Goal: Task Accomplishment & Management: Manage account settings

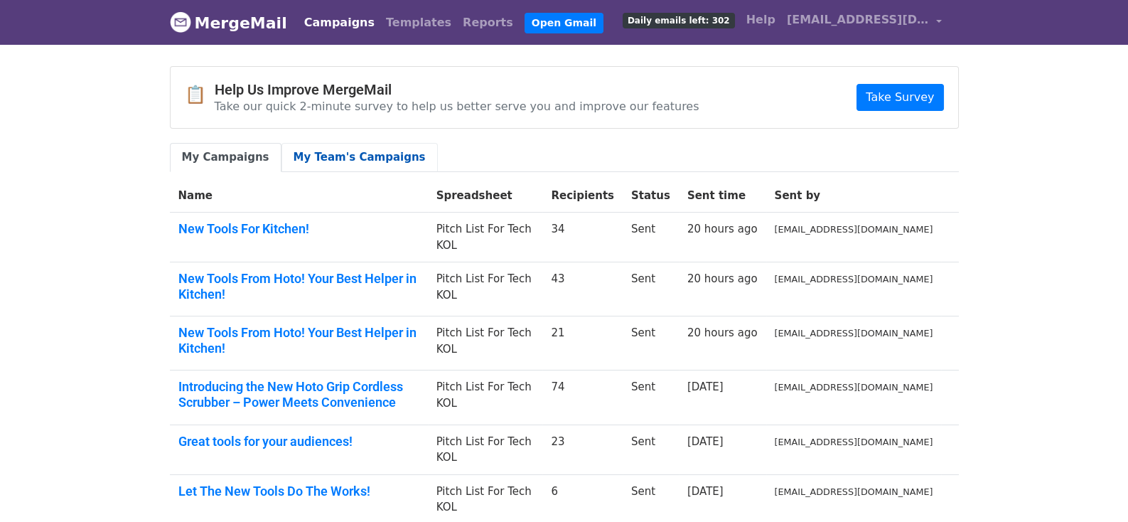
click at [319, 151] on link "My Team's Campaigns" at bounding box center [360, 157] width 156 height 29
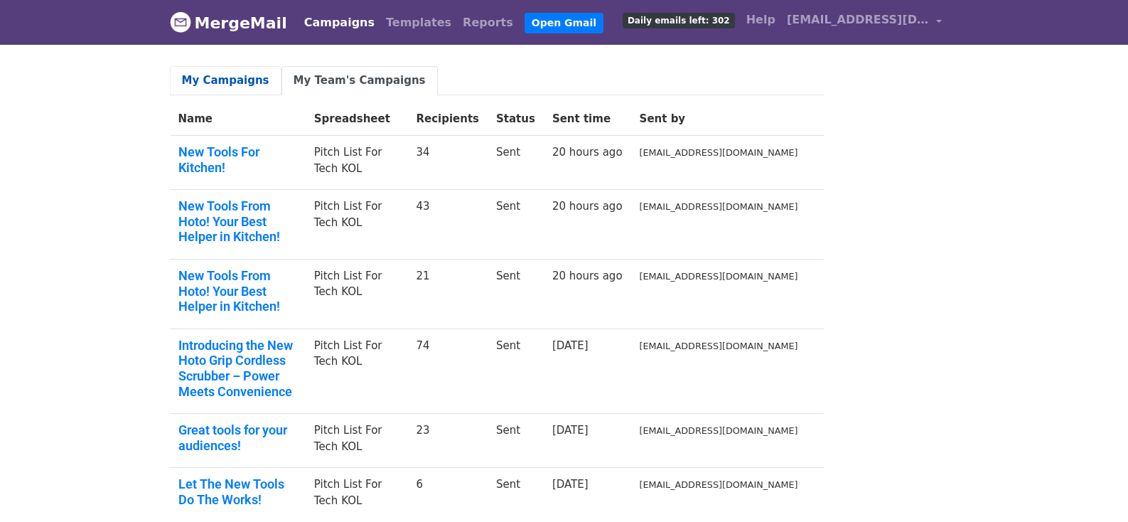
click at [229, 77] on link "My Campaigns" at bounding box center [226, 80] width 112 height 29
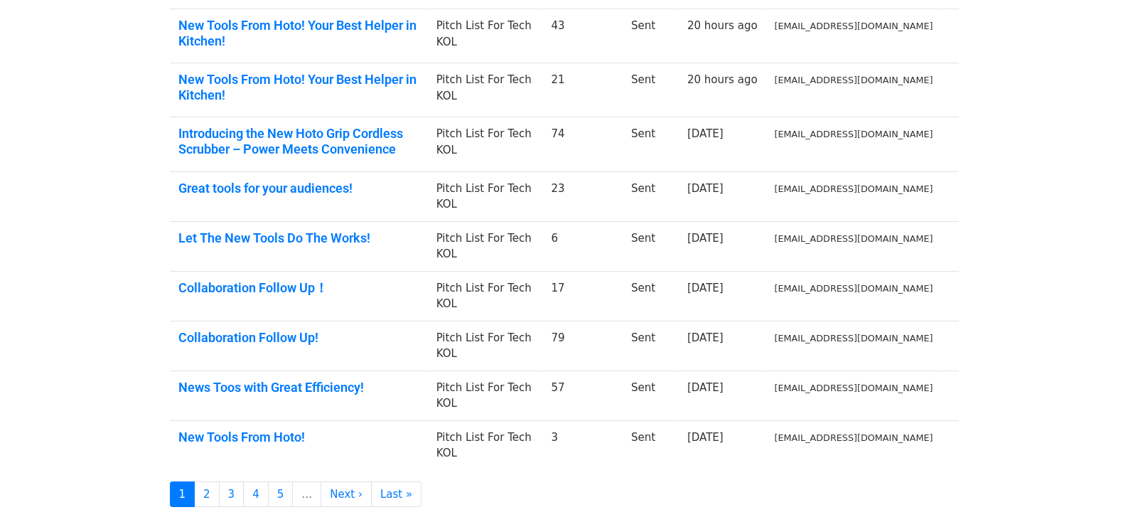
scroll to position [284, 0]
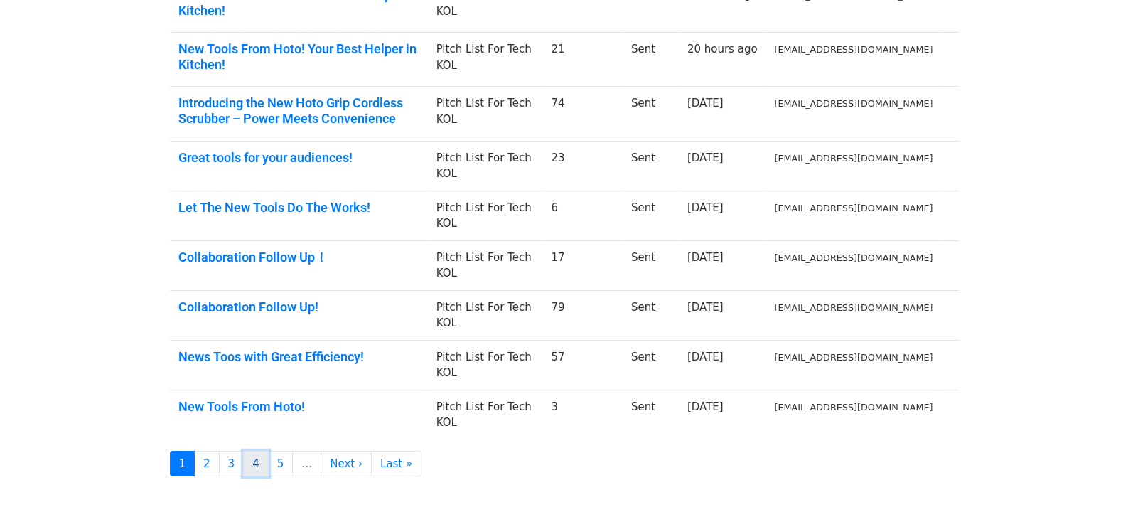
click at [249, 451] on link "4" at bounding box center [256, 464] width 26 height 26
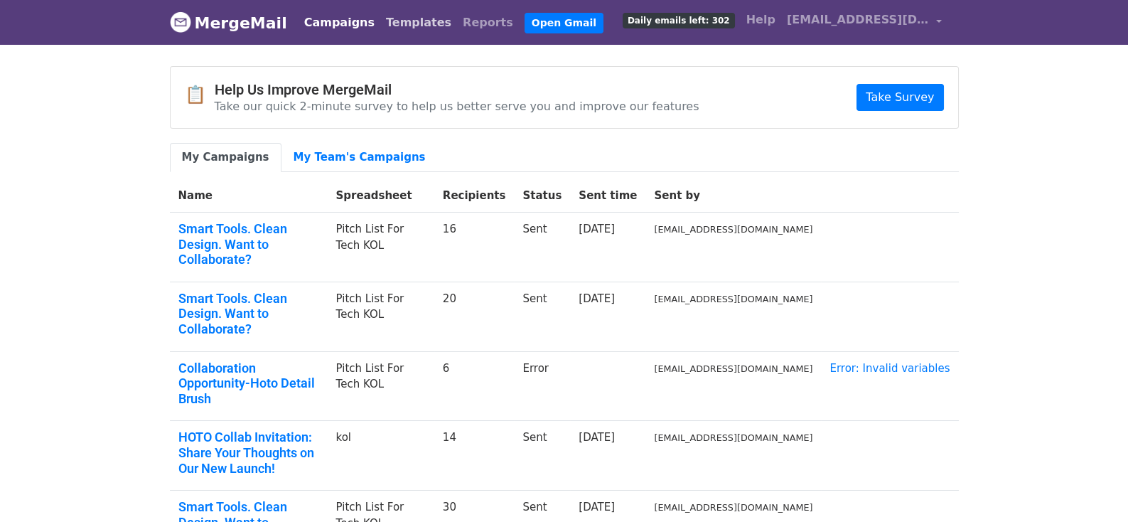
click at [422, 14] on link "Templates" at bounding box center [418, 23] width 77 height 28
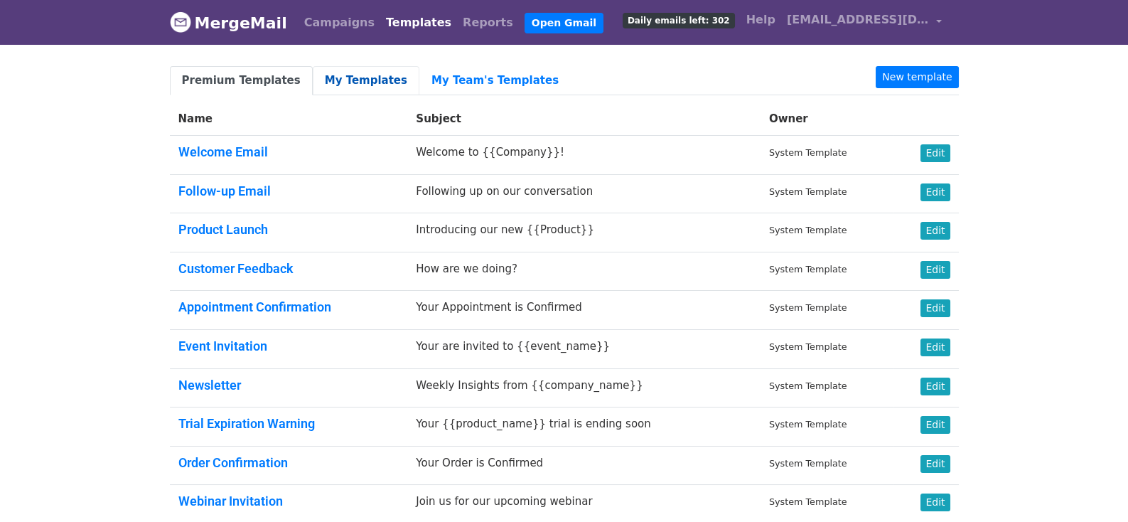
click at [353, 82] on link "My Templates" at bounding box center [366, 80] width 107 height 29
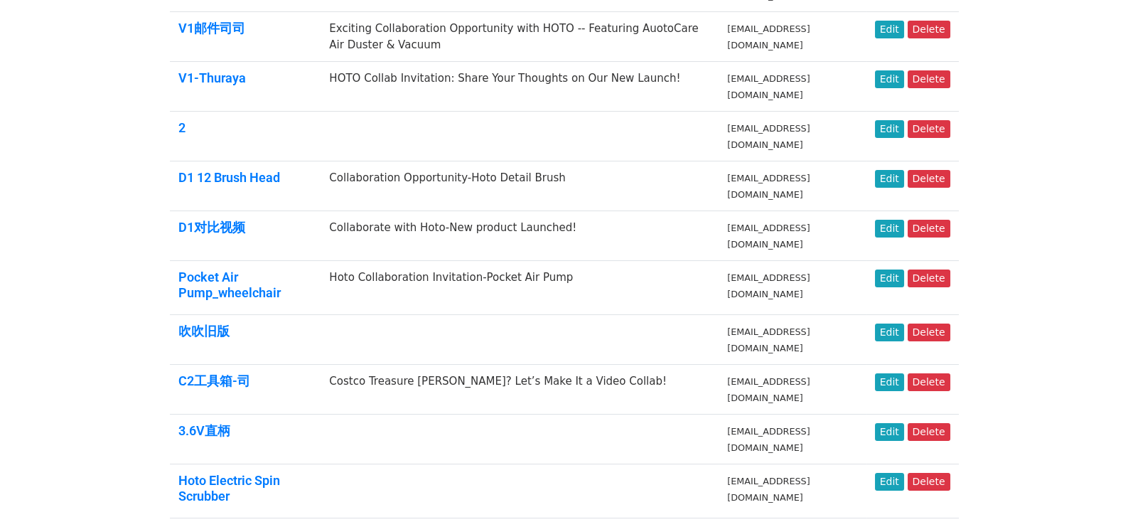
scroll to position [498, 0]
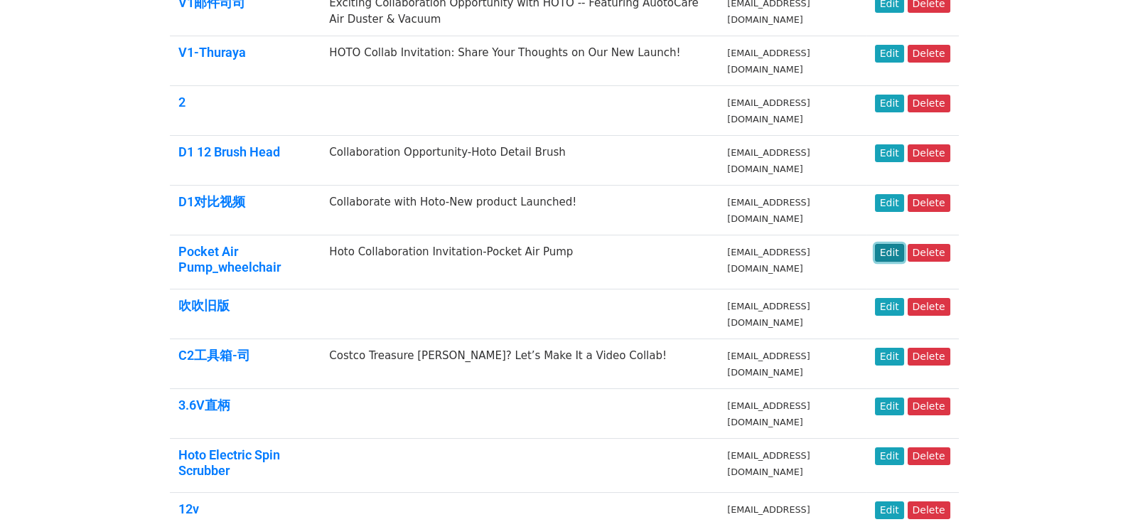
click at [902, 244] on link "Edit" at bounding box center [889, 253] width 29 height 18
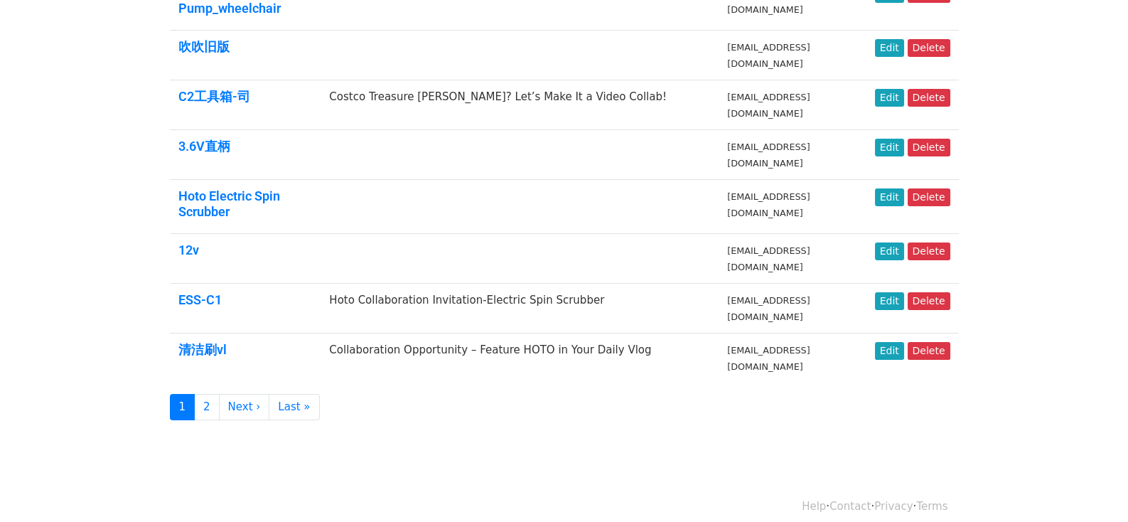
scroll to position [767, 0]
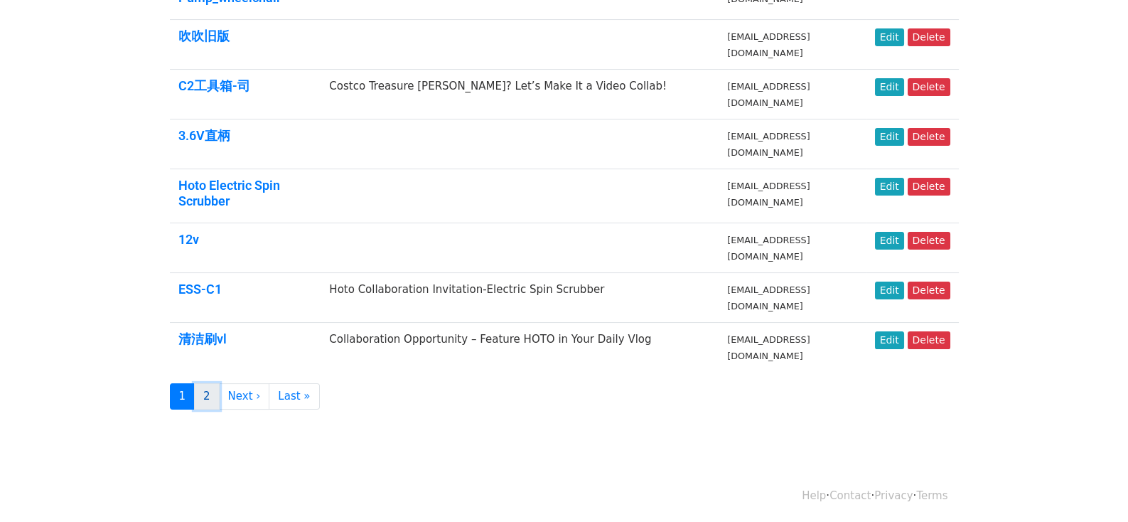
click at [205, 395] on link "2" at bounding box center [207, 396] width 26 height 26
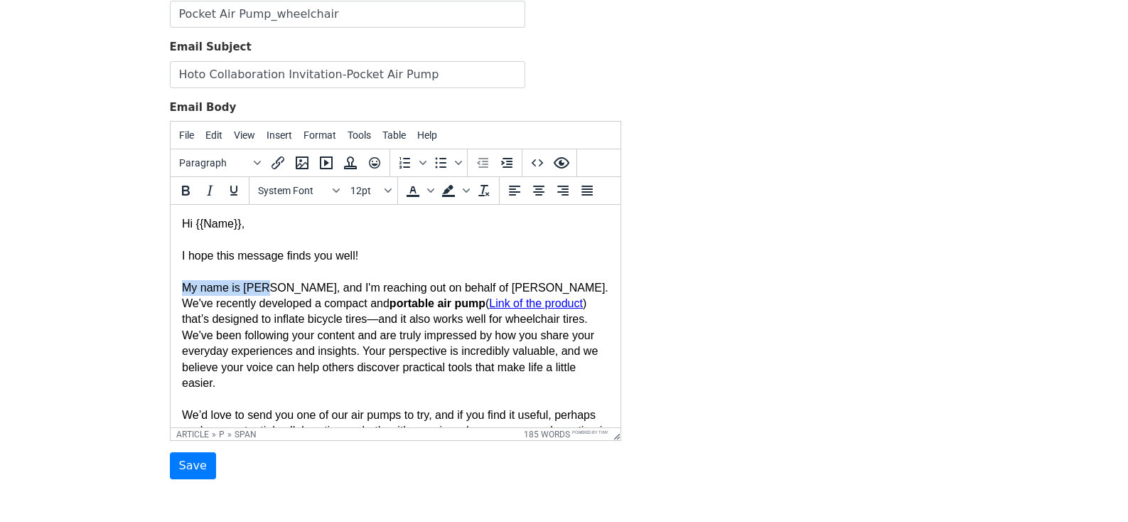
drag, startPoint x: 260, startPoint y: 287, endPoint x: 172, endPoint y: 284, distance: 88.2
click at [172, 284] on html "Hi {{Name}}, I hope this message finds you well! My name is Suri, and I'm reach…" at bounding box center [395, 423] width 450 height 437
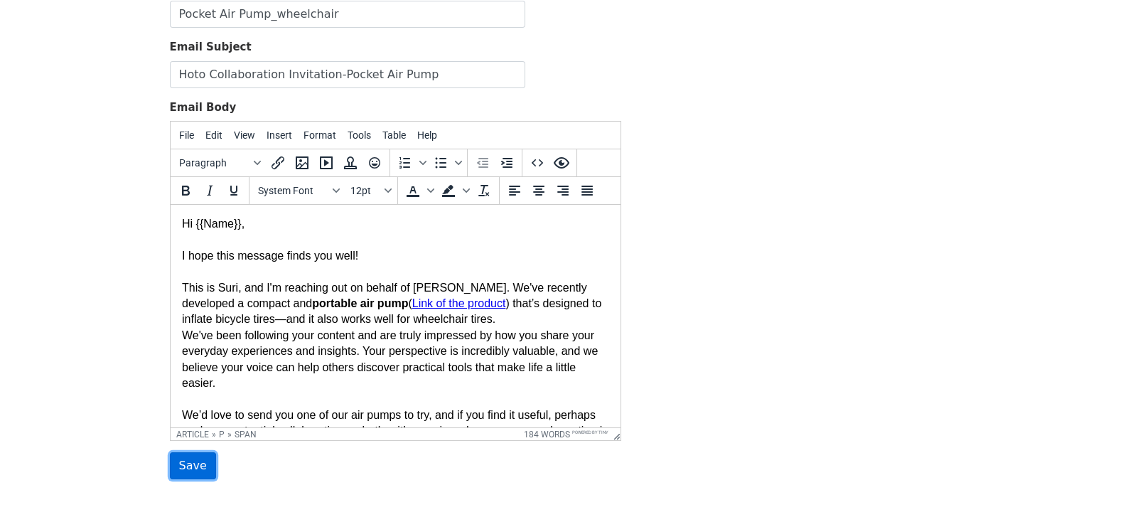
click at [183, 465] on input "Save" at bounding box center [193, 465] width 46 height 27
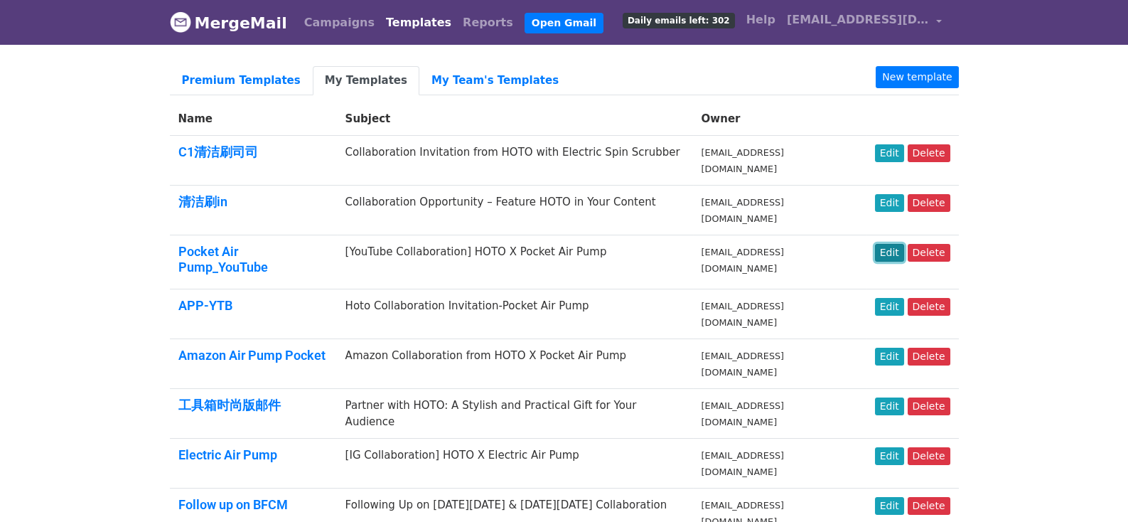
click at [894, 244] on link "Edit" at bounding box center [889, 253] width 29 height 18
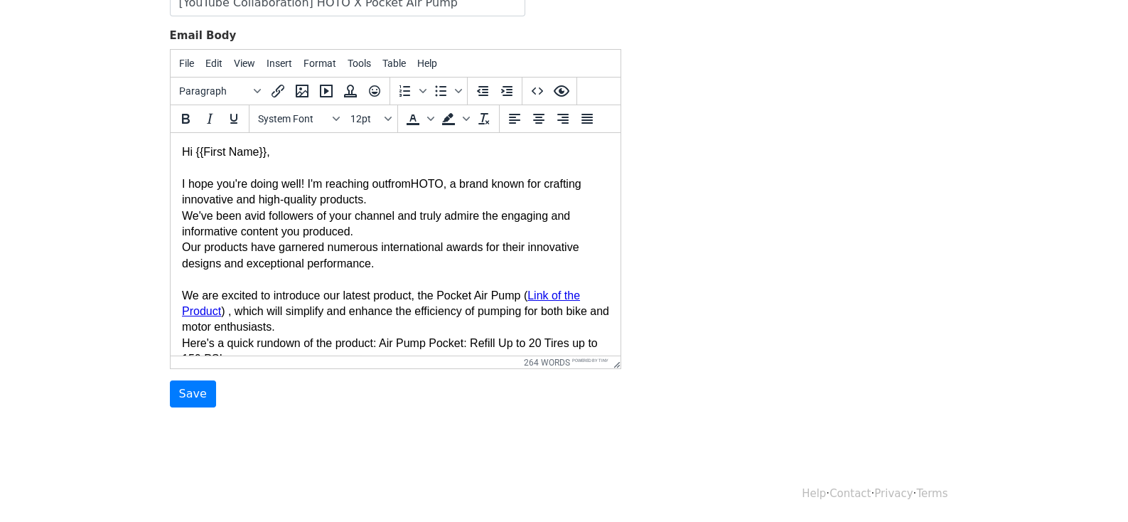
drag, startPoint x: 180, startPoint y: 188, endPoint x: 241, endPoint y: 188, distance: 61.1
click at [241, 188] on html "Hi {{First Name}}, I hope you're doing well! I'm reaching out from HOTO, a bran…" at bounding box center [395, 431] width 450 height 596
click at [289, 189] on body "Hi {{First Name}}, I hope you're doing well! I'm reaching out from HOTO, a bran…" at bounding box center [394, 430] width 427 height 573
drag, startPoint x: 304, startPoint y: 181, endPoint x: 181, endPoint y: 182, distance: 122.3
click at [181, 182] on body "Hi {{First Name}}, I hope you're doing well! I'm reaching out from HOTO, a bran…" at bounding box center [394, 430] width 427 height 573
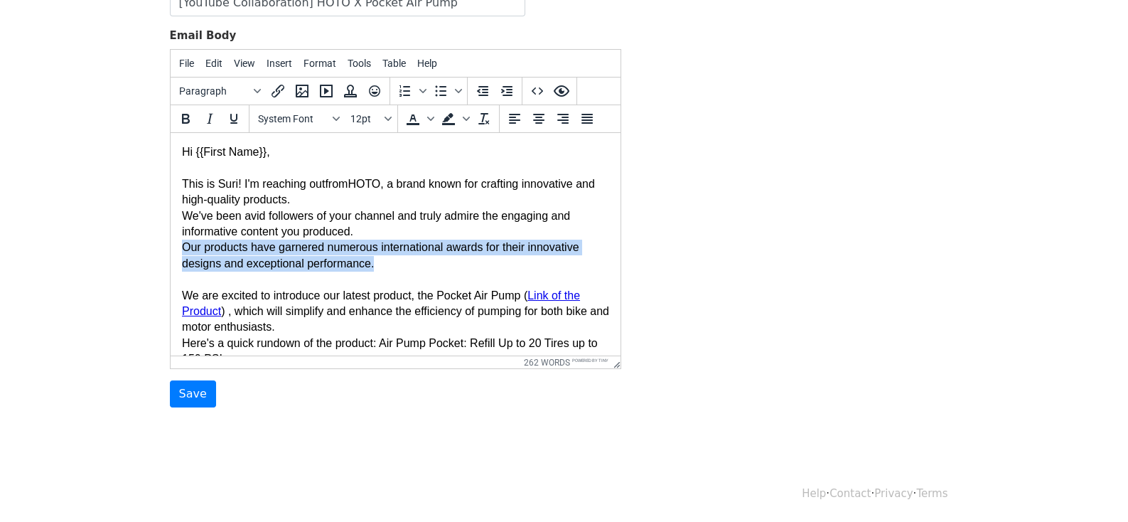
drag, startPoint x: 391, startPoint y: 270, endPoint x: 178, endPoint y: 255, distance: 213.8
click at [178, 255] on html "Hi {{First Name}}, This is Suri! I'm reaching out from HOTO, a brand known for …" at bounding box center [395, 431] width 450 height 596
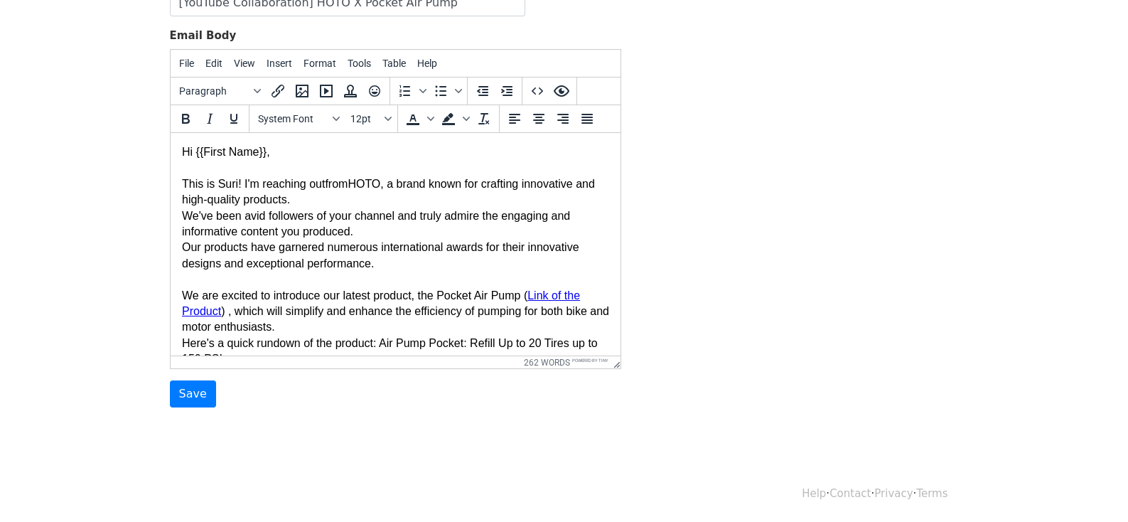
click at [238, 295] on body "Hi {{First Name}}, This is Suri! I'm reaching out from HOTO, a brand known for …" at bounding box center [394, 430] width 427 height 573
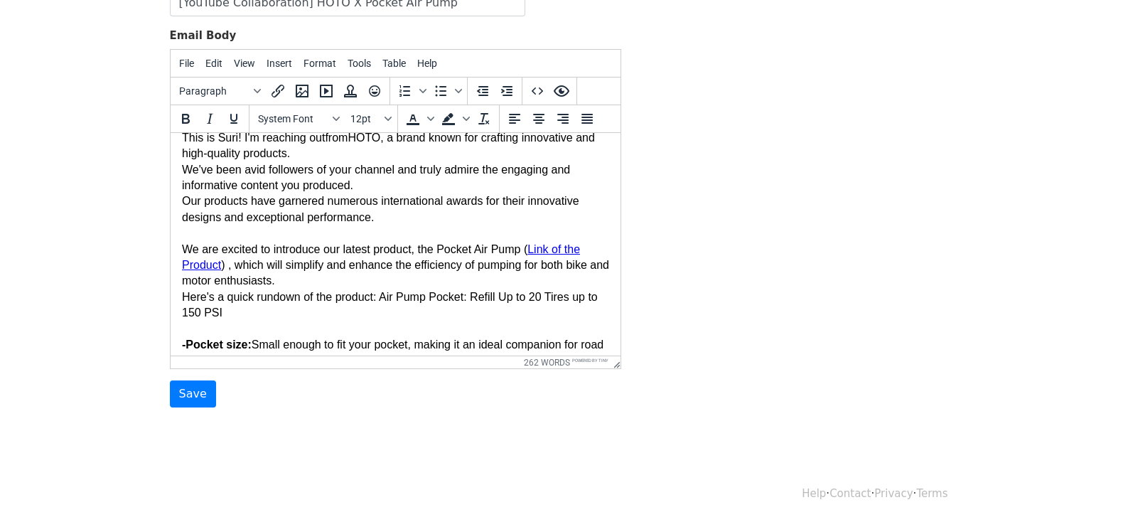
scroll to position [71, 0]
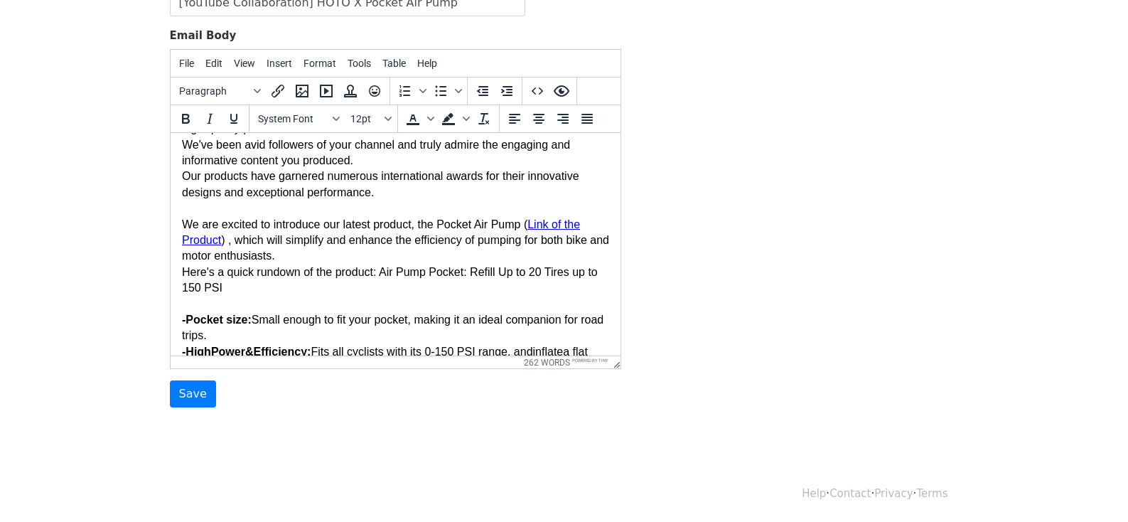
click at [382, 274] on body "Hi {{First Name}}, This is Suri! I'm reaching out from HOTO, a brand known for …" at bounding box center [394, 359] width 427 height 573
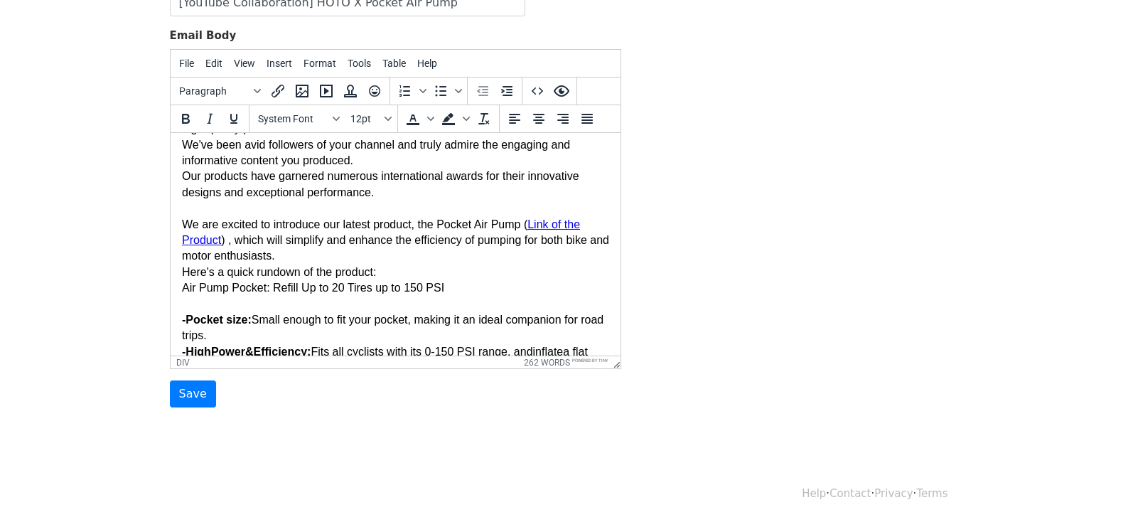
scroll to position [142, 0]
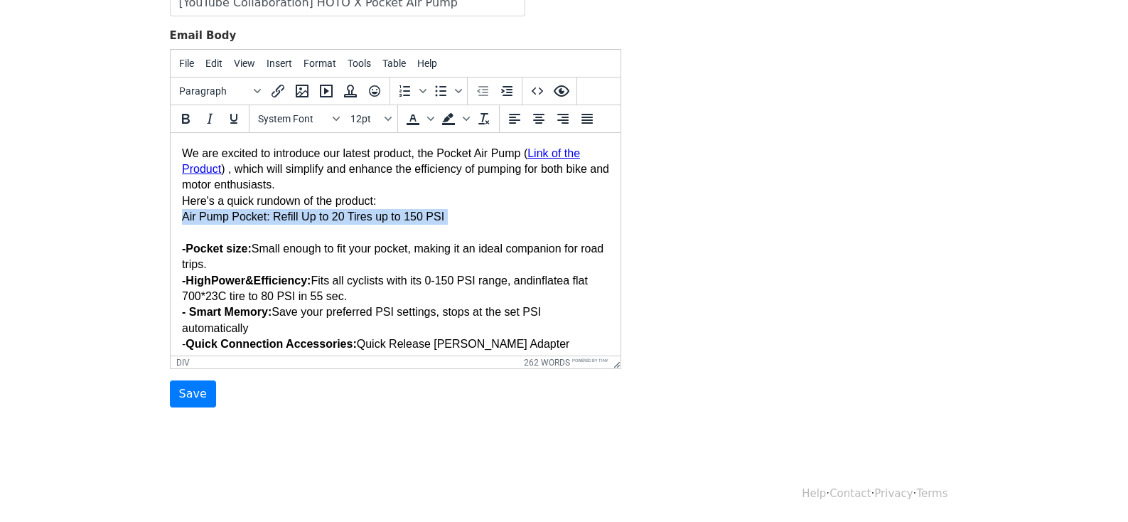
drag, startPoint x: 459, startPoint y: 227, endPoint x: 163, endPoint y: 223, distance: 295.8
click at [170, 223] on html "Hi {{First Name}}, This is Suri! I'm reaching out from HOTO, a brand known for …" at bounding box center [395, 289] width 450 height 596
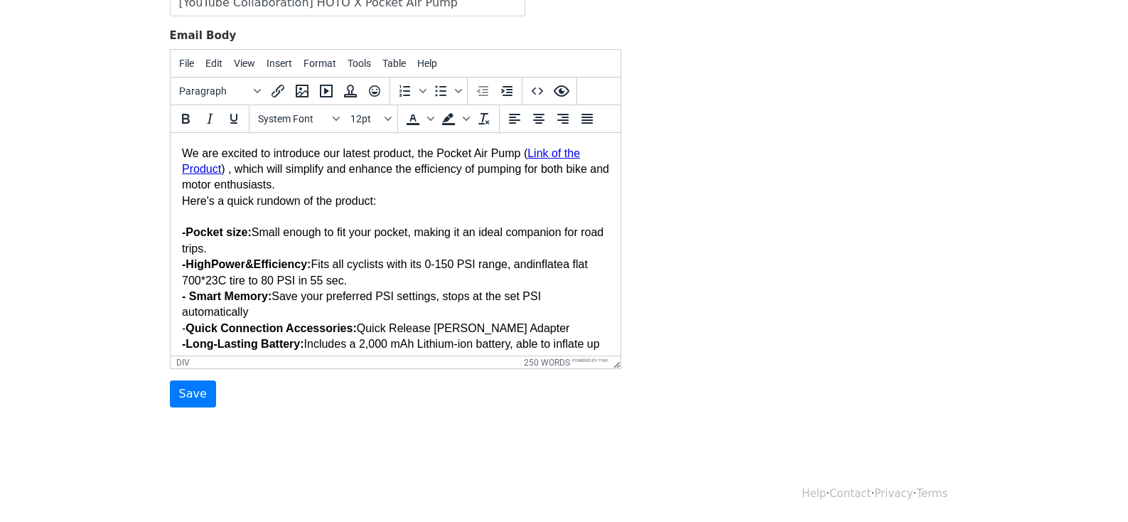
click at [266, 282] on div "-Pocket size: Small enough to fit your pocket, making it an ideal companion for…" at bounding box center [394, 384] width 427 height 351
click at [415, 277] on div "-Pocket size: Small enough to fit your pocket, making it an ideal companion for…" at bounding box center [394, 384] width 427 height 351
drag, startPoint x: 442, startPoint y: 266, endPoint x: 457, endPoint y: 266, distance: 14.9
click at [457, 266] on div "-Pocket size: Small enough to fit your pocket, making it an ideal companion for…" at bounding box center [394, 384] width 427 height 351
click at [186, 121] on icon "Bold" at bounding box center [186, 119] width 8 height 10
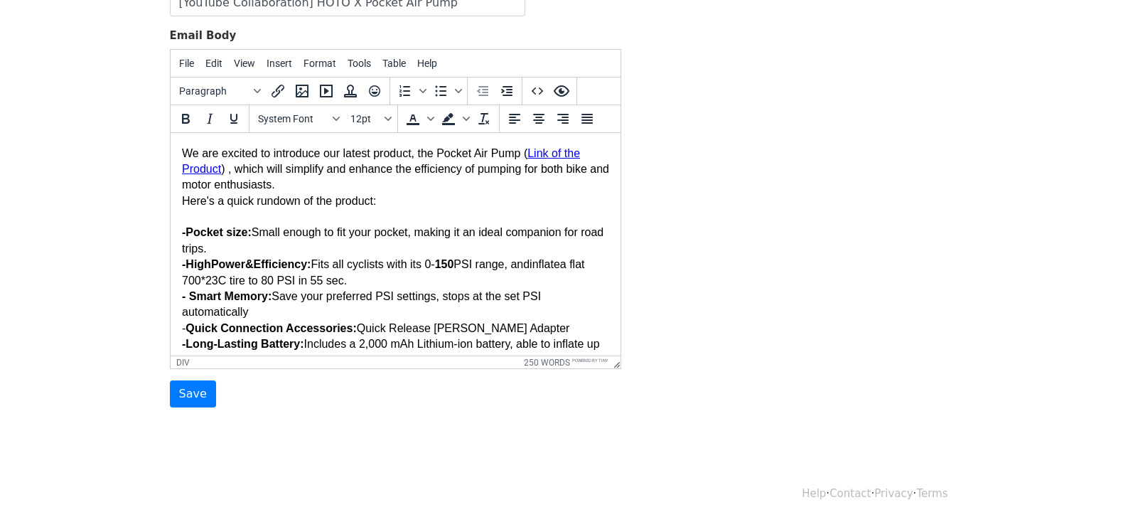
drag, startPoint x: 323, startPoint y: 279, endPoint x: 348, endPoint y: 282, distance: 25.0
click at [348, 282] on div "-Pocket size: Small enough to fit your pocket, making it an ideal companion for…" at bounding box center [394, 384] width 427 height 351
click at [331, 277] on div "-Pocket size: Small enough to fit your pocket, making it an ideal companion for…" at bounding box center [394, 384] width 427 height 351
drag, startPoint x: 266, startPoint y: 281, endPoint x: 309, endPoint y: 284, distance: 43.5
click at [309, 284] on div "-Pocket size: Small enough to fit your pocket, making it an ideal companion for…" at bounding box center [394, 384] width 427 height 351
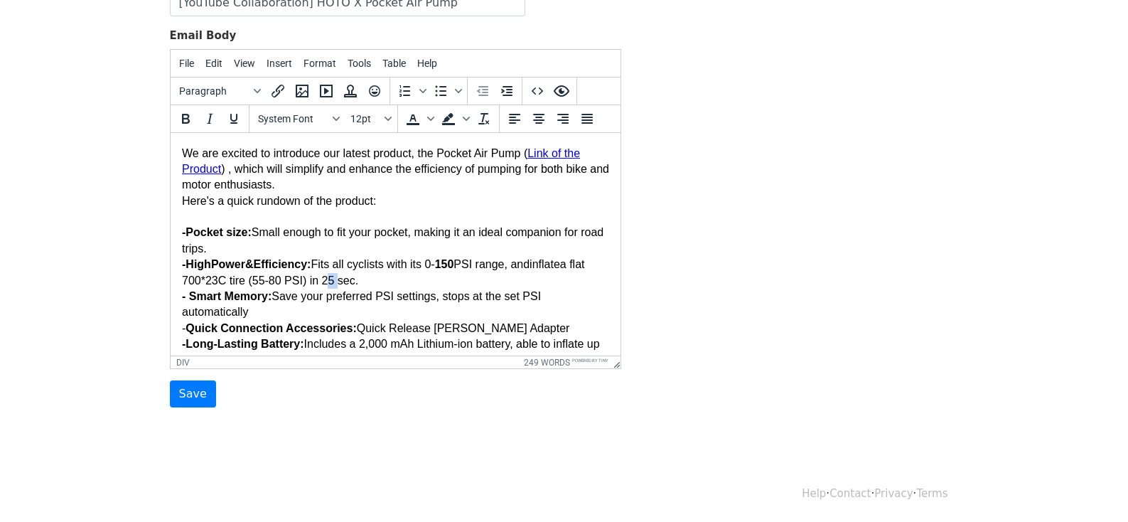
drag, startPoint x: 338, startPoint y: 287, endPoint x: 345, endPoint y: 288, distance: 7.1
click at [345, 288] on div "-Pocket size: Small enough to fit your pocket, making it an ideal companion for…" at bounding box center [394, 384] width 427 height 351
click at [193, 114] on button "Bold" at bounding box center [185, 119] width 24 height 24
drag, startPoint x: 368, startPoint y: 279, endPoint x: 347, endPoint y: 279, distance: 20.6
click at [347, 279] on div "-Pocket size: Small enough to fit your pocket, making it an ideal companion for…" at bounding box center [394, 384] width 427 height 351
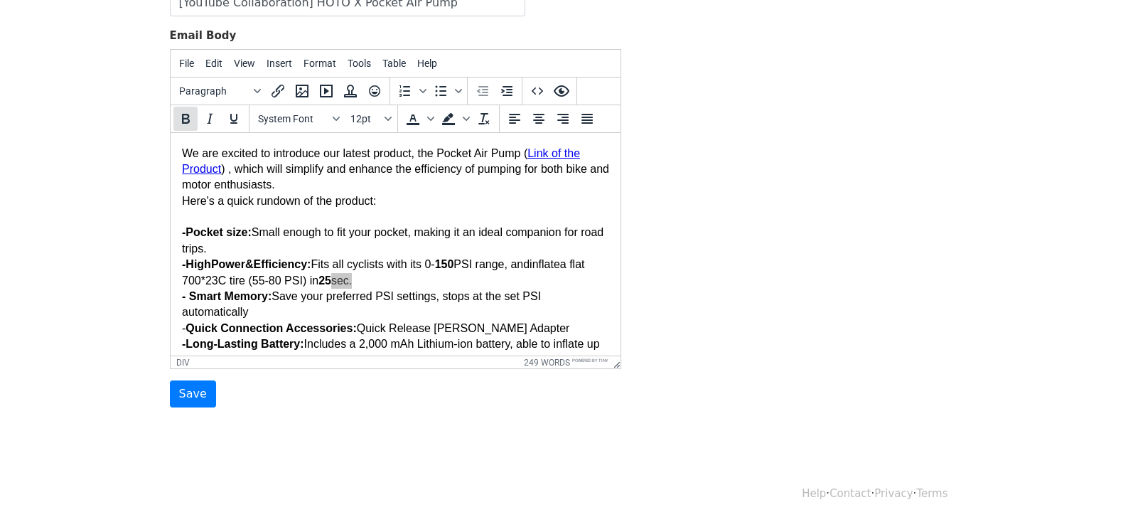
click at [186, 114] on icon "Bold" at bounding box center [186, 119] width 8 height 10
click at [336, 318] on div "-Pocket size: Small enough to fit your pocket, making it an ideal companion for…" at bounding box center [394, 384] width 427 height 351
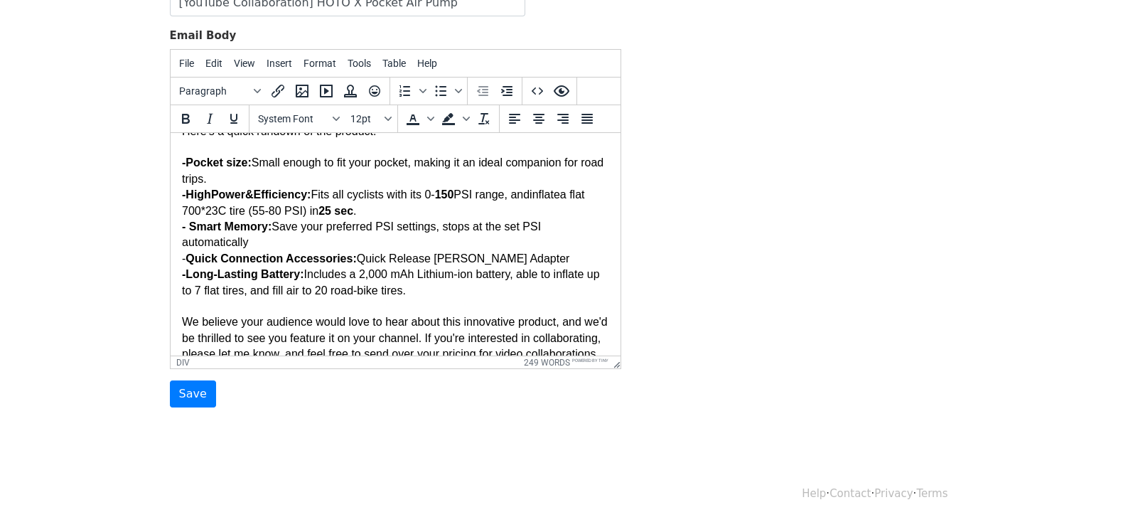
scroll to position [213, 0]
drag, startPoint x: 469, startPoint y: 291, endPoint x: 380, endPoint y: 289, distance: 88.9
click at [415, 291] on div "-Pocket size: Small enough to fit your pocket, making it an ideal companion for…" at bounding box center [394, 314] width 427 height 351
drag, startPoint x: 269, startPoint y: 286, endPoint x: 219, endPoint y: 286, distance: 49.8
click at [230, 286] on div "-Pocket size: Small enough to fit your pocket, making it an ideal companion for…" at bounding box center [394, 314] width 427 height 351
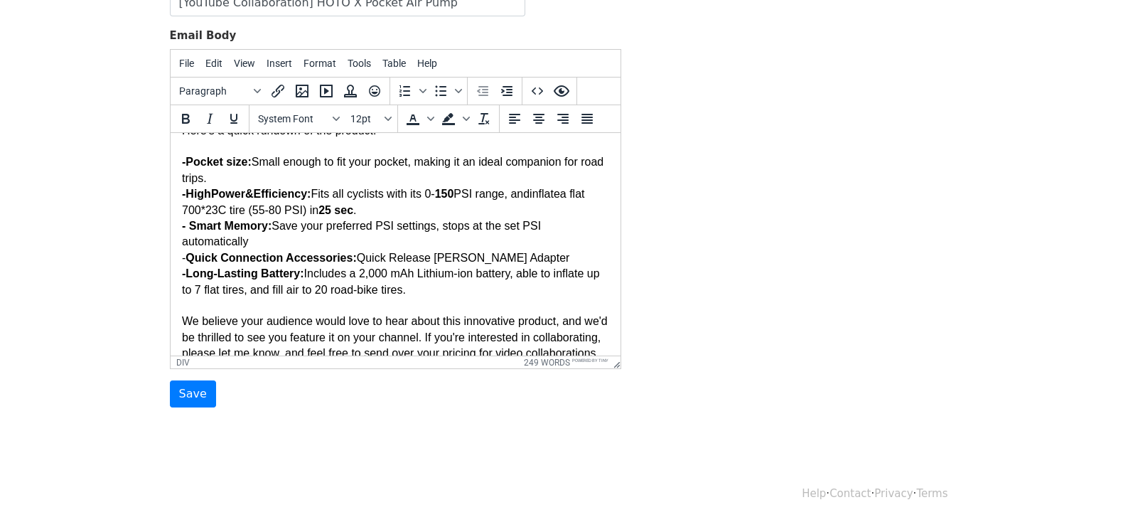
click at [185, 284] on div "-Pocket size: Small enough to fit your pocket, making it an ideal companion for…" at bounding box center [394, 314] width 427 height 351
drag, startPoint x: 181, startPoint y: 274, endPoint x: 456, endPoint y: 287, distance: 275.4
click at [456, 287] on div "-Pocket size: Small enough to fit your pocket, making it an ideal companion for…" at bounding box center [394, 314] width 427 height 351
click at [436, 316] on div "We believe your audience would love to hear about this innovative product, and …" at bounding box center [394, 401] width 427 height 175
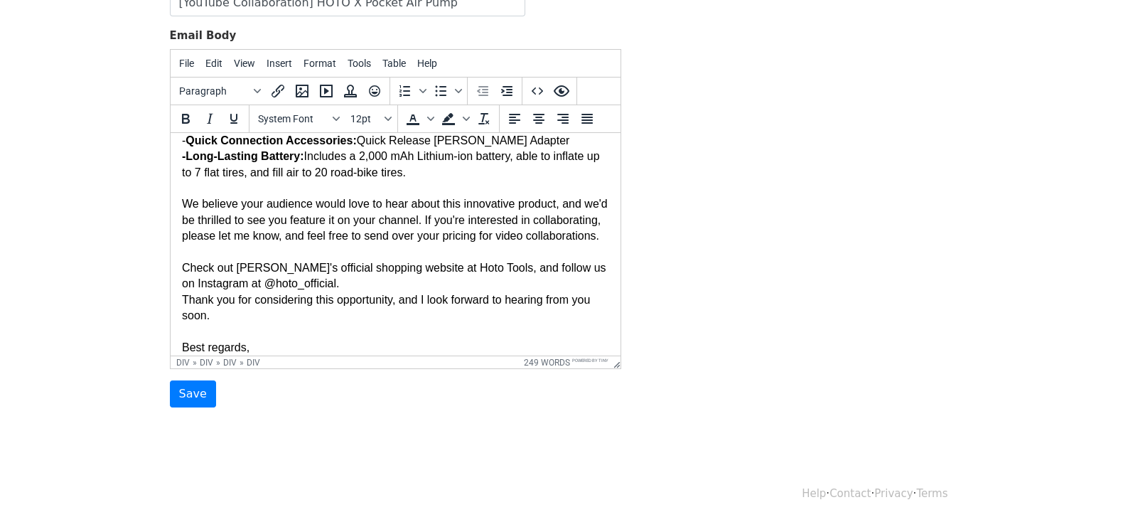
scroll to position [355, 0]
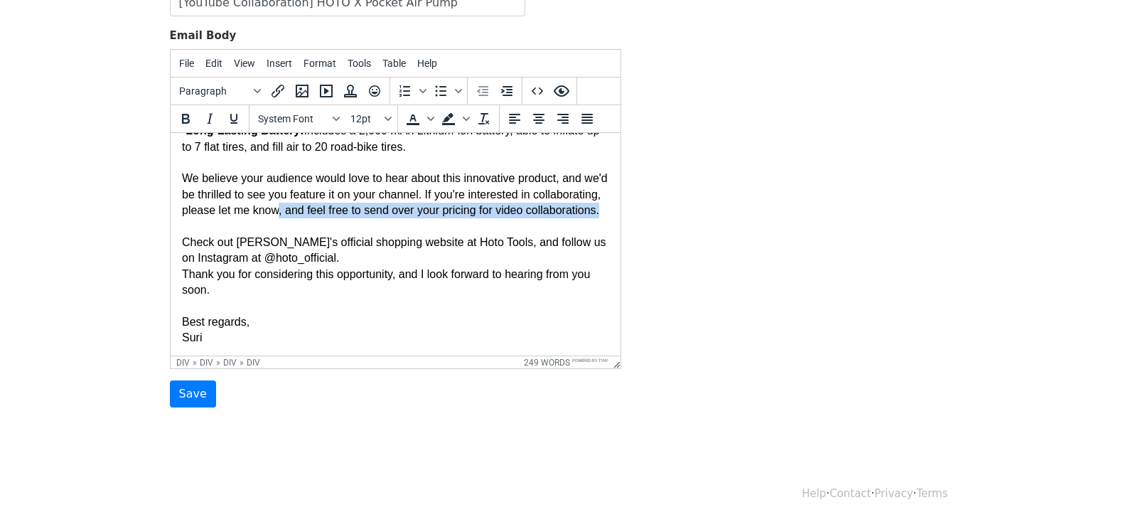
drag, startPoint x: 349, startPoint y: 211, endPoint x: 369, endPoint y: 224, distance: 23.7
click at [369, 224] on div "We believe your audience would love to hear about this innovative product, and …" at bounding box center [394, 258] width 427 height 175
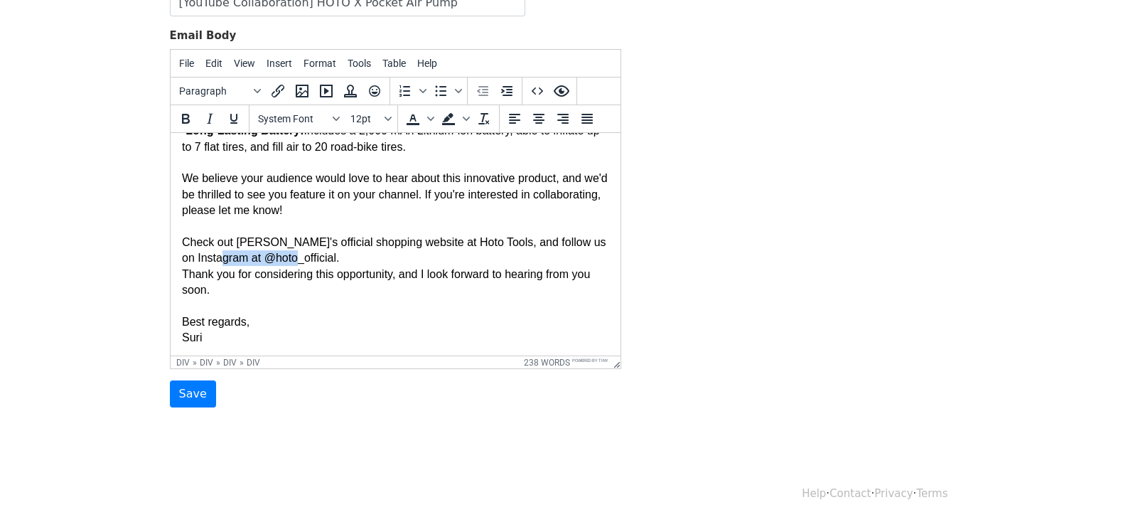
drag, startPoint x: 321, startPoint y: 259, endPoint x: 257, endPoint y: 264, distance: 63.5
click at [257, 264] on div "We believe your audience would love to hear about this innovative product, and …" at bounding box center [394, 258] width 427 height 175
copy div "hoto_official"
click at [284, 90] on icon "Insert/edit link" at bounding box center [277, 90] width 17 height 17
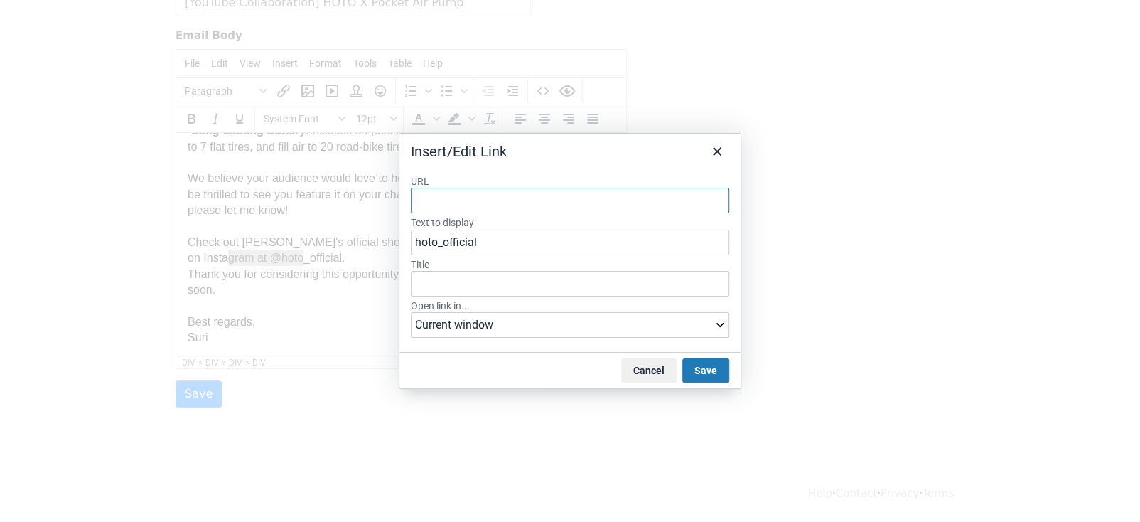
paste input "https://www.instagram.com/hoto_official/"
type input "https://www.instagram.com/hoto_official/"
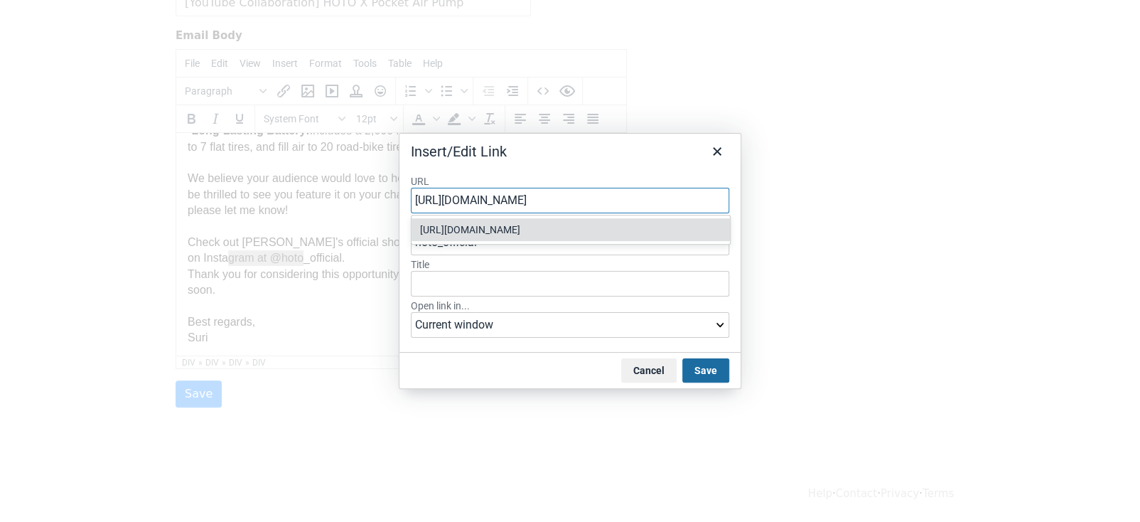
click at [693, 366] on button "Save" at bounding box center [706, 370] width 47 height 24
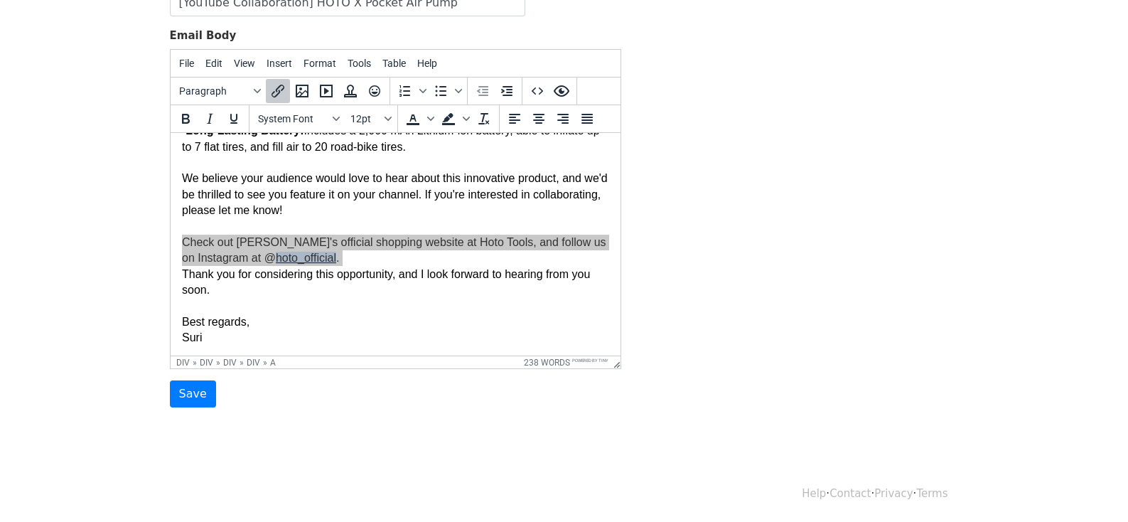
click at [343, 482] on div "Help · Contact · Privacy · Terms" at bounding box center [564, 493] width 811 height 59
click at [340, 387] on form "Template Name Pocket Air Pump_YouTube Email Subject [YouTube Collaboration] HOT…" at bounding box center [395, 158] width 451 height 501
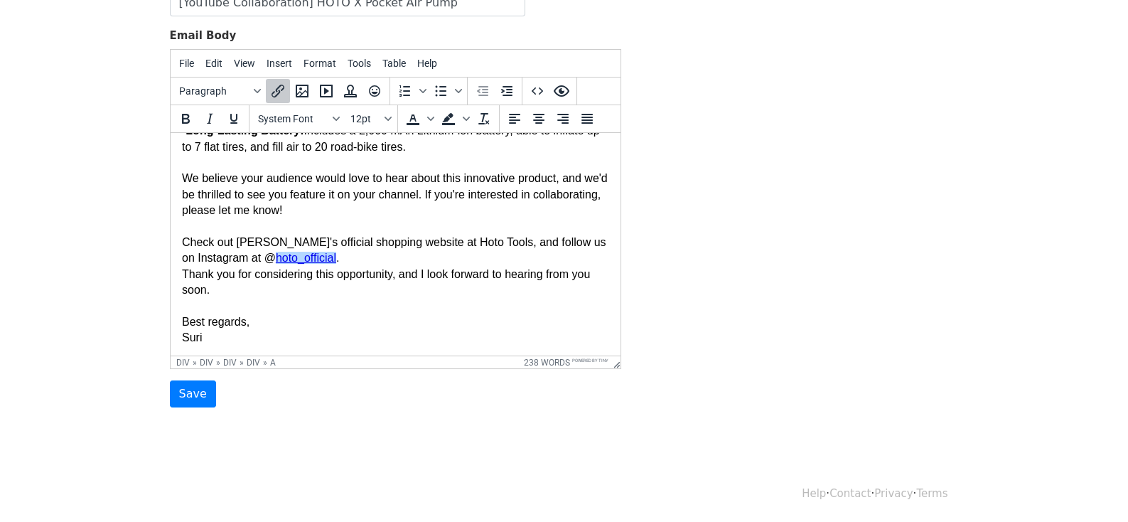
click at [380, 246] on div "We believe your audience would love to hear about this innovative product, and …" at bounding box center [394, 258] width 427 height 175
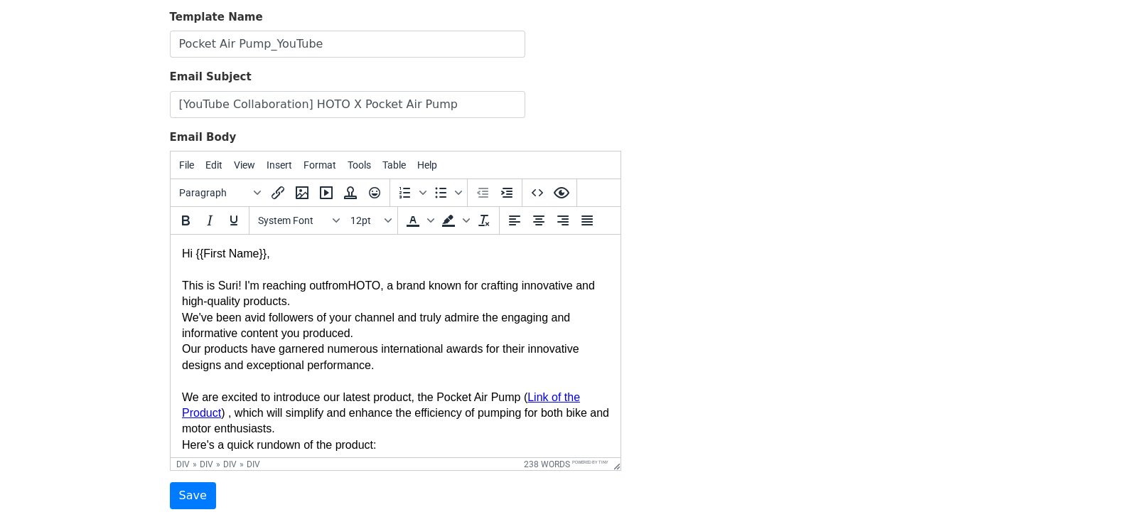
scroll to position [54, 0]
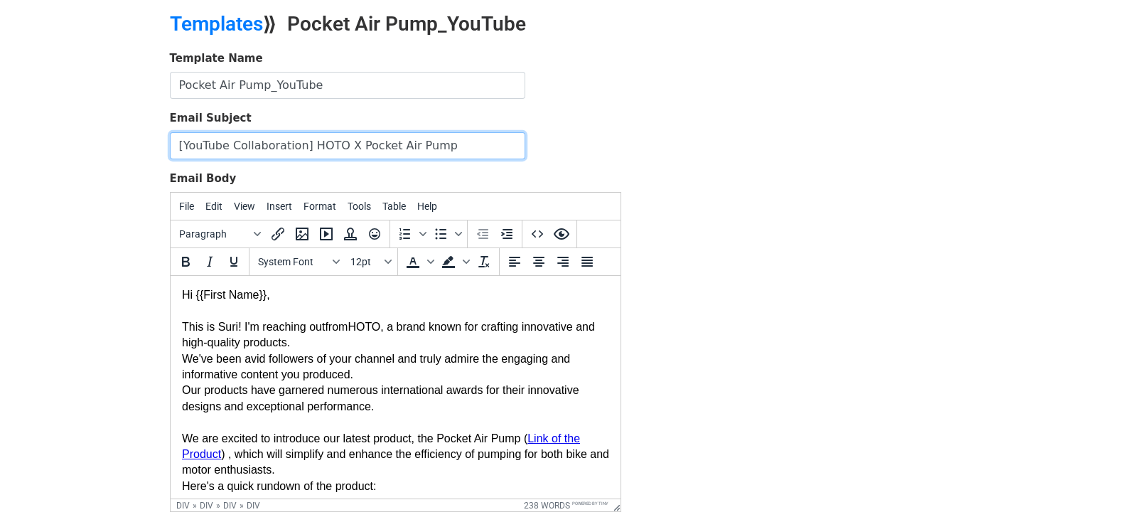
drag, startPoint x: 471, startPoint y: 151, endPoint x: 4, endPoint y: 134, distance: 468.1
click at [4, 134] on body "MergeMail Campaigns Templates Reports Open Gmail Daily emails left: 302 Help ho…" at bounding box center [564, 276] width 1128 height 661
paste input "Let’s Power Your Rides – Portable Air Pump Collaboration"
click at [177, 140] on input "Let’s Power Your Rides – Portable Air Pump Collaboration" at bounding box center [347, 145] width 355 height 27
type input "Let’s Power Your Rides – Portable Air Pump Collaboration"
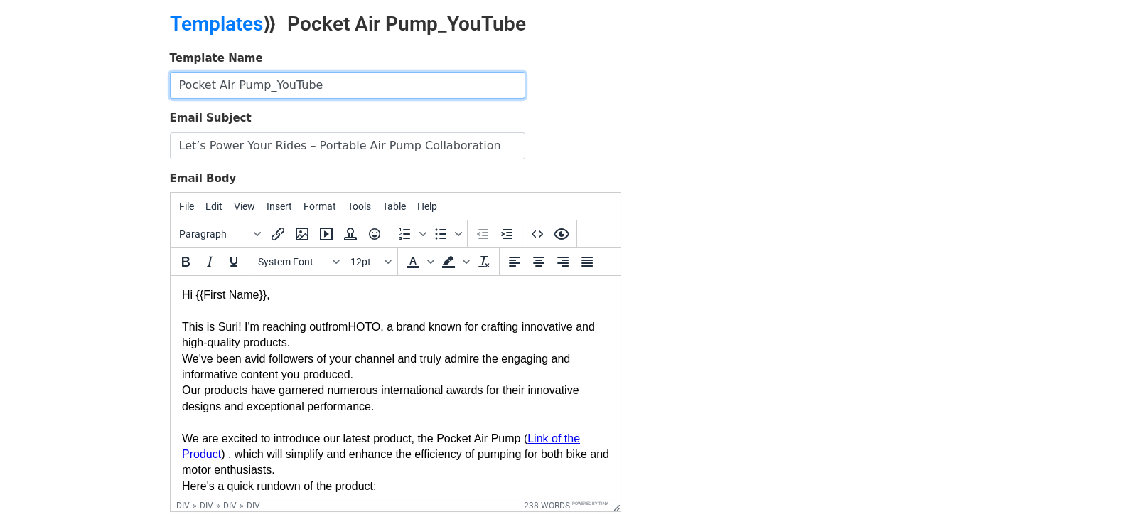
drag, startPoint x: 380, startPoint y: 87, endPoint x: 68, endPoint y: 87, distance: 312.1
click at [68, 87] on body "MergeMail Campaigns Templates Reports Open Gmail Daily emails left: 302 Help ho…" at bounding box center [564, 276] width 1128 height 661
type input "APP-[PERSON_NAME]"
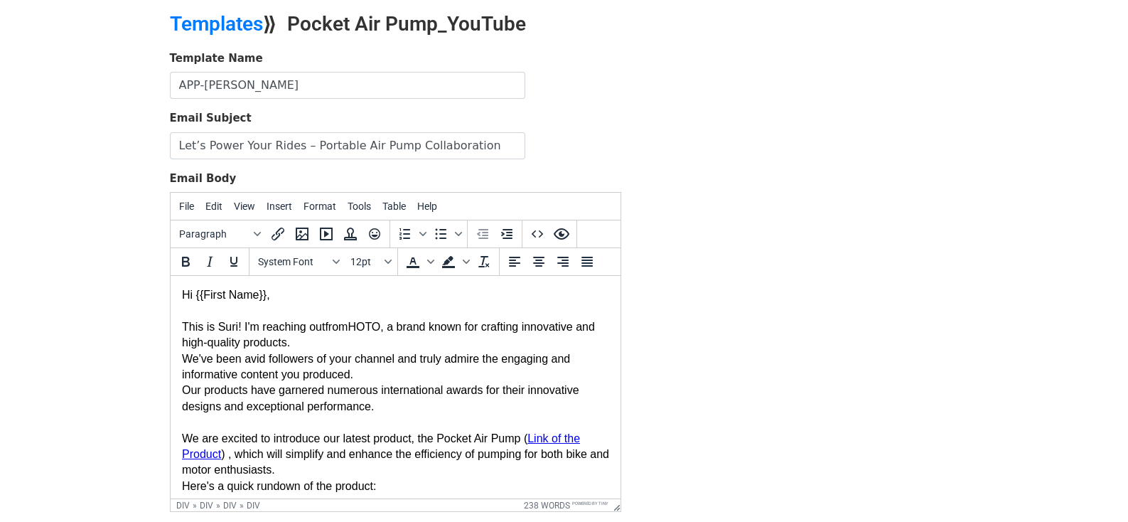
click at [697, 299] on div "Template Name APP-司司 Email Subject Let’s Power Your Rides – Portable Air Pump C…" at bounding box center [564, 300] width 811 height 501
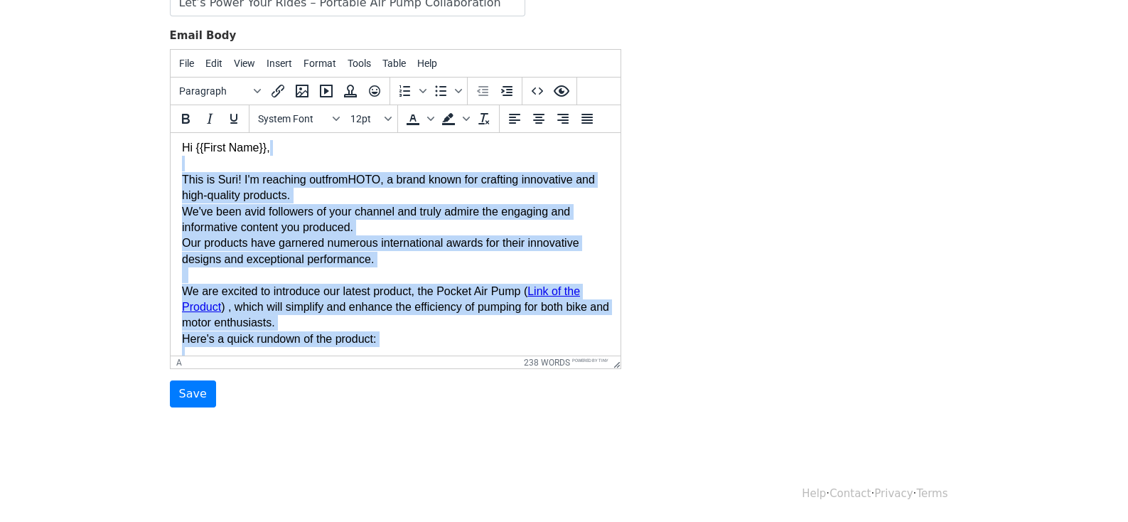
scroll to position [0, 0]
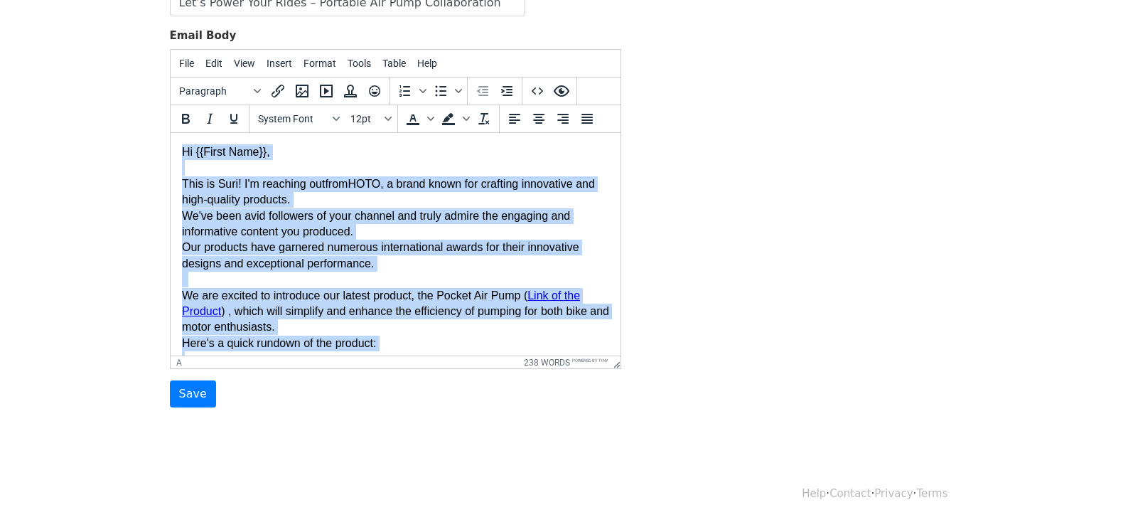
drag, startPoint x: 209, startPoint y: 341, endPoint x: 176, endPoint y: 149, distance: 194.1
click at [176, 149] on html "Hi {{First Name}}, This is Suri! I'm reaching out from HOTO, a brand known for …" at bounding box center [395, 423] width 450 height 580
copy body "Hi {{First Name}}, This is Suri! I'm reaching out from HOTO, a brand known for …"
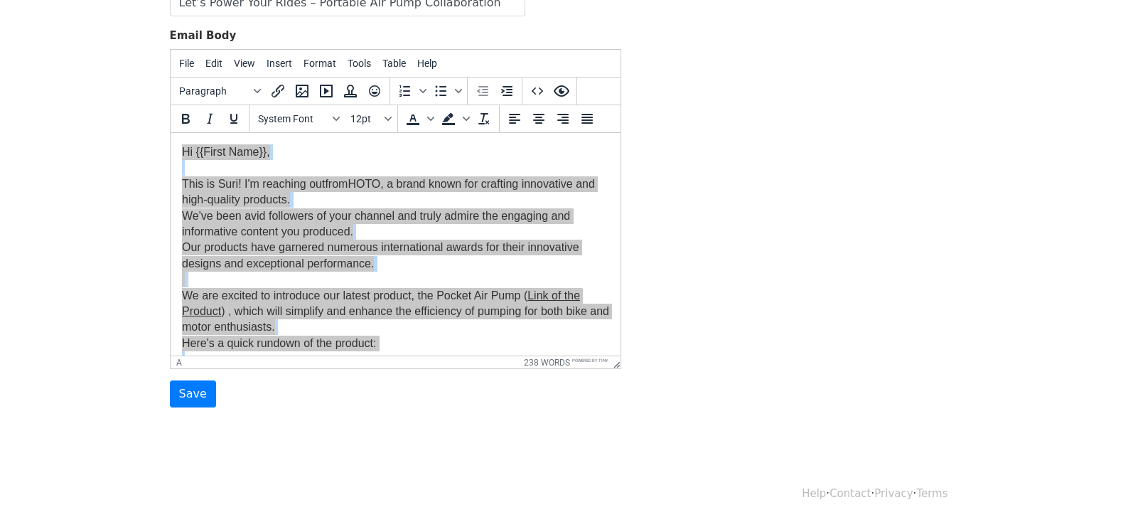
click at [309, 437] on body "MergeMail Campaigns Templates Reports Open Gmail Daily emails left: 302 Help ho…" at bounding box center [564, 133] width 1128 height 661
click at [198, 390] on input "Save" at bounding box center [193, 393] width 46 height 27
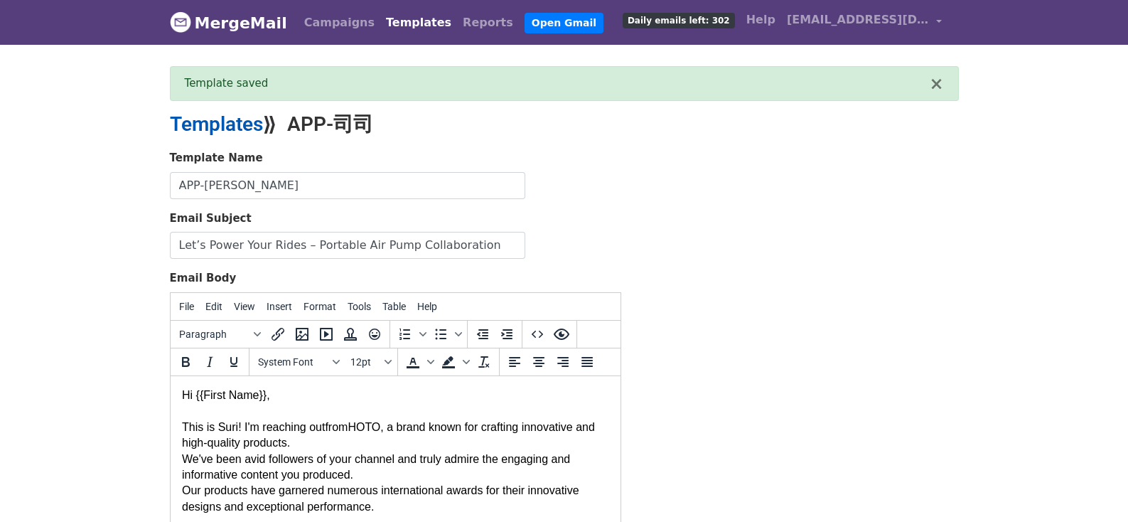
click at [216, 121] on link "Templates" at bounding box center [216, 123] width 93 height 23
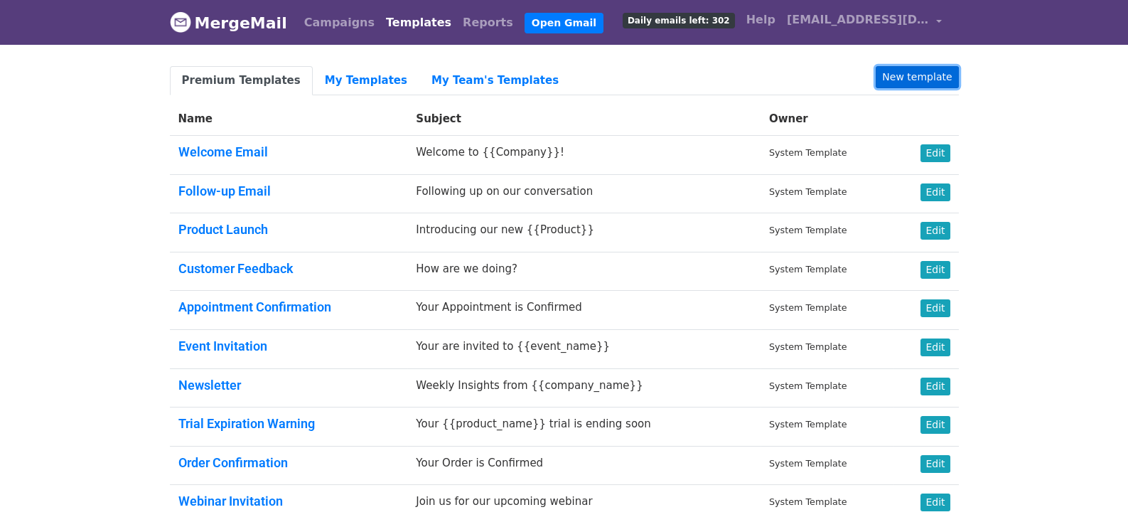
click at [899, 78] on link "New template" at bounding box center [917, 77] width 82 height 22
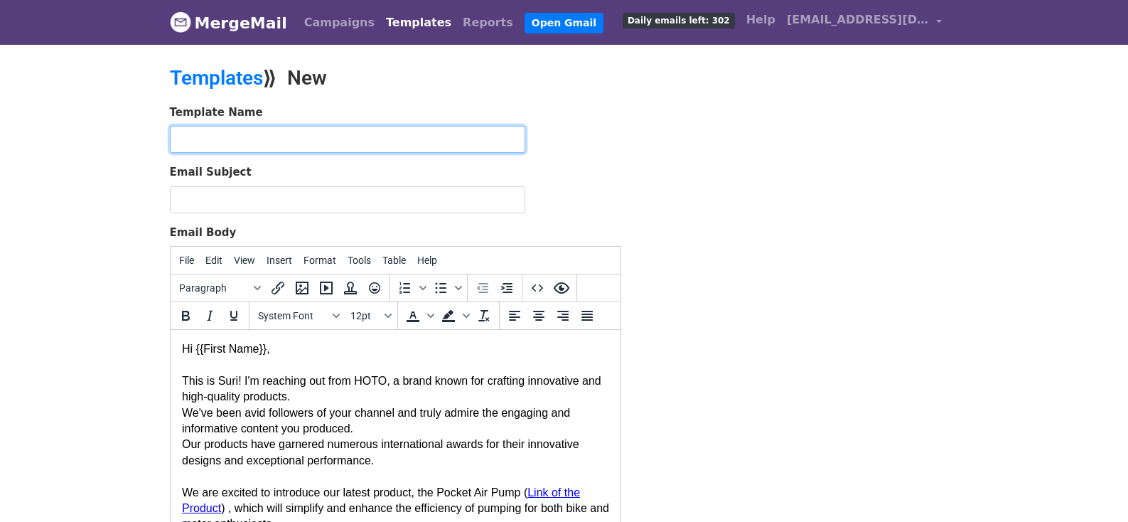
click at [237, 139] on input "text" at bounding box center [347, 139] width 355 height 27
type input "APP-真真"
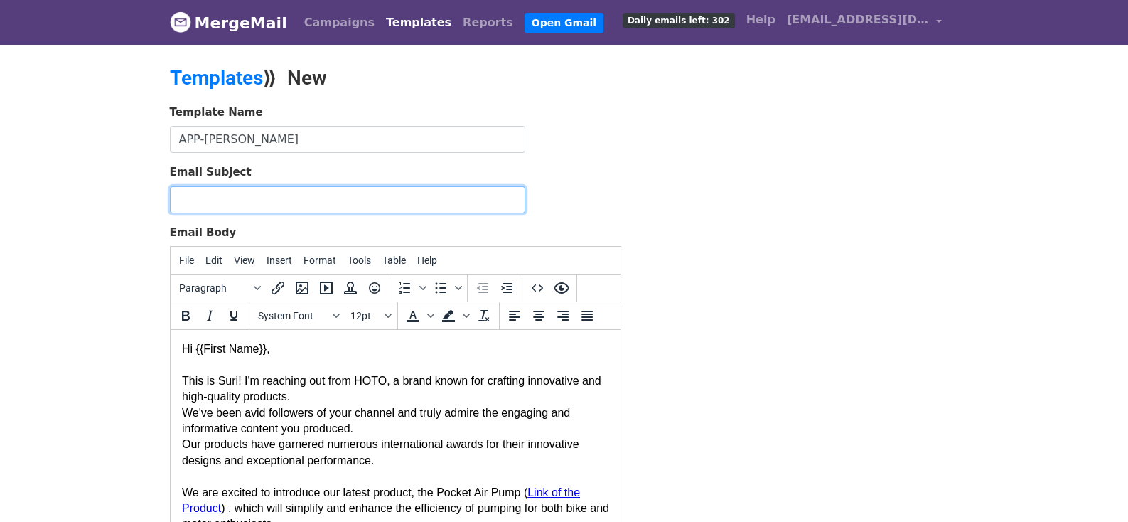
click at [313, 194] on input "Email Subject" at bounding box center [347, 199] width 355 height 27
paste input "Partner with Us: Compact Air Pump for Cyclists"
click at [176, 196] on input "Partner with Us: Compact Air Pump for Cyclists" at bounding box center [347, 199] width 355 height 27
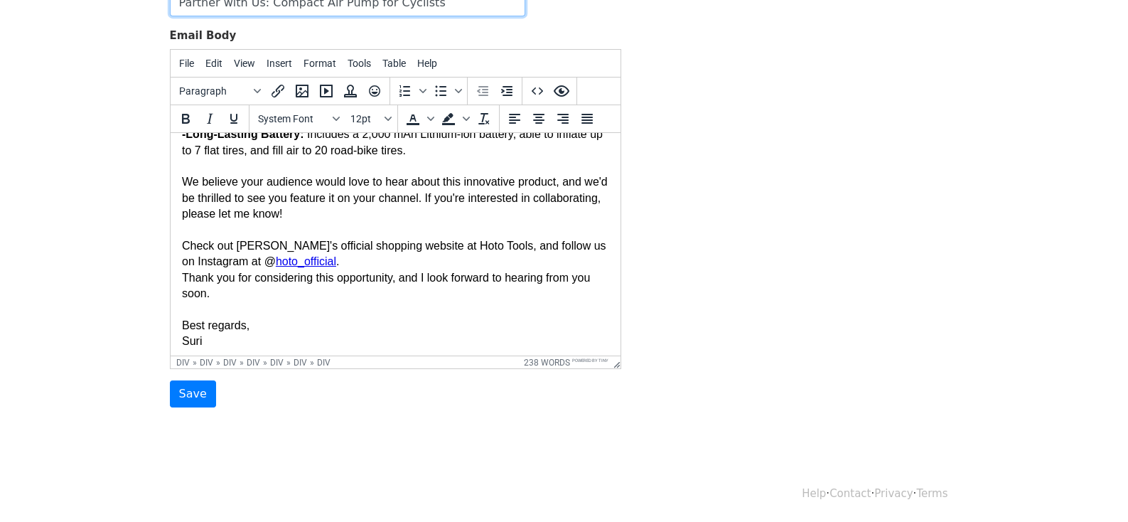
scroll to position [356, 0]
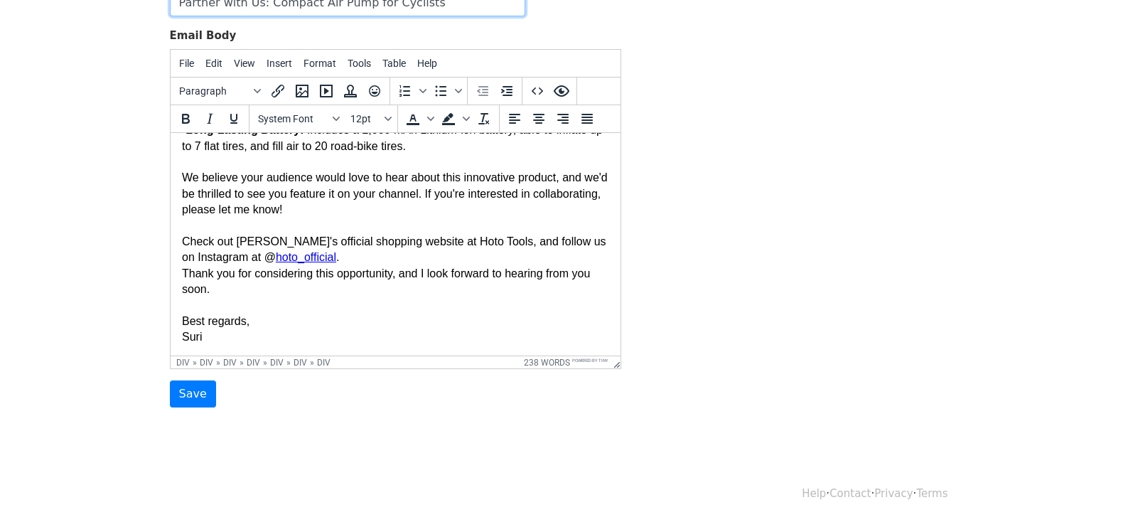
type input "Partner with Us: Compact Air Pump for Cyclists"
drag, startPoint x: 210, startPoint y: 336, endPoint x: 333, endPoint y: 465, distance: 179.0
click at [170, 333] on html "Hi {{First Name}}, This is Suri! I'm reaching out from HOTO, a brand known for …" at bounding box center [395, 67] width 450 height 580
click at [212, 389] on form "Template Name APP-真真 Email Subject Partner with Us: Compact Air Pump for Cyclis…" at bounding box center [395, 158] width 451 height 501
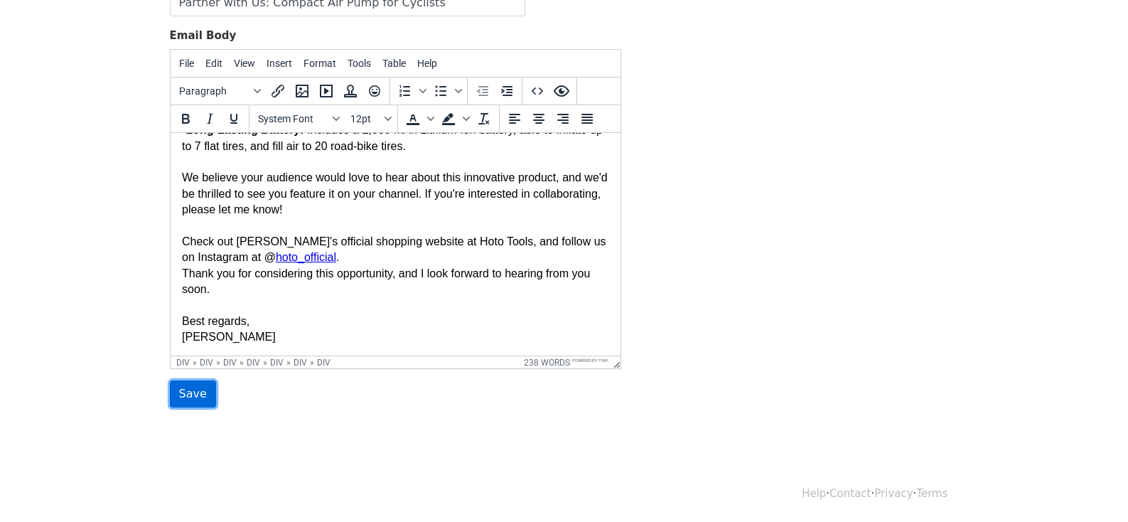
click at [208, 389] on input "Save" at bounding box center [193, 393] width 46 height 27
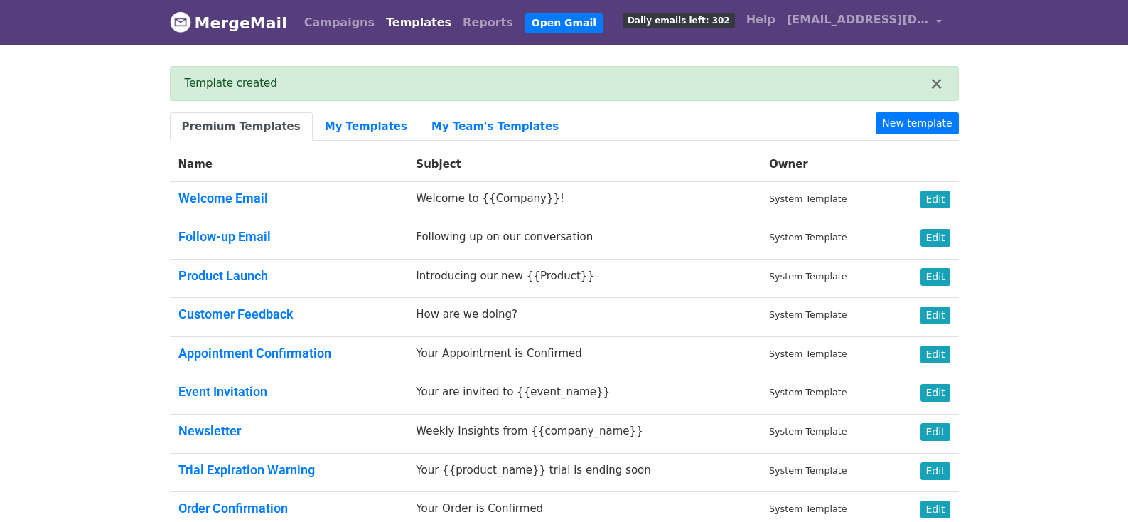
click at [268, 129] on link "Premium Templates" at bounding box center [241, 126] width 143 height 29
click at [345, 119] on link "My Templates" at bounding box center [366, 126] width 107 height 29
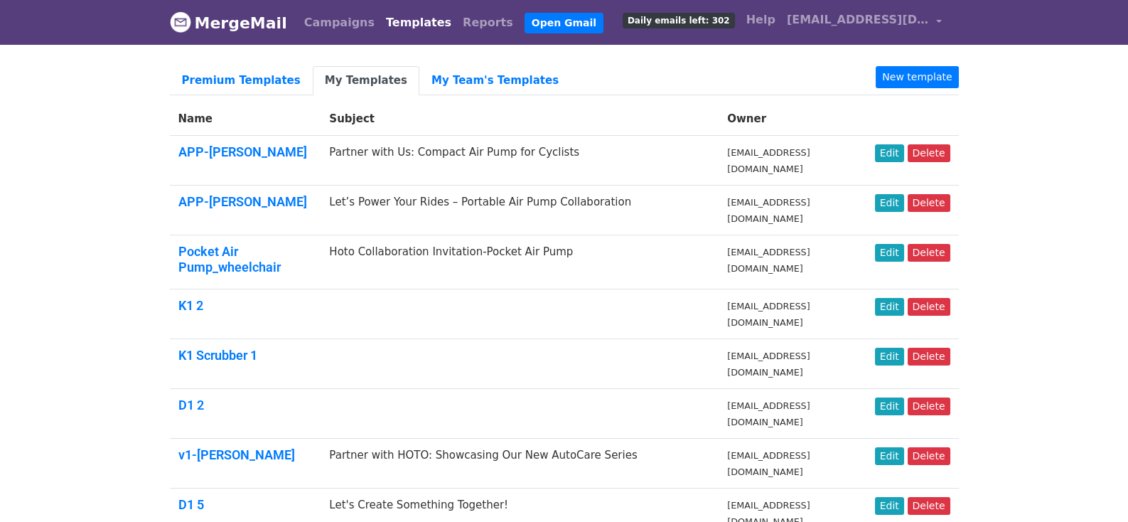
drag, startPoint x: 132, startPoint y: 117, endPoint x: 650, endPoint y: 150, distance: 518.7
